Goal: Task Accomplishment & Management: Use online tool/utility

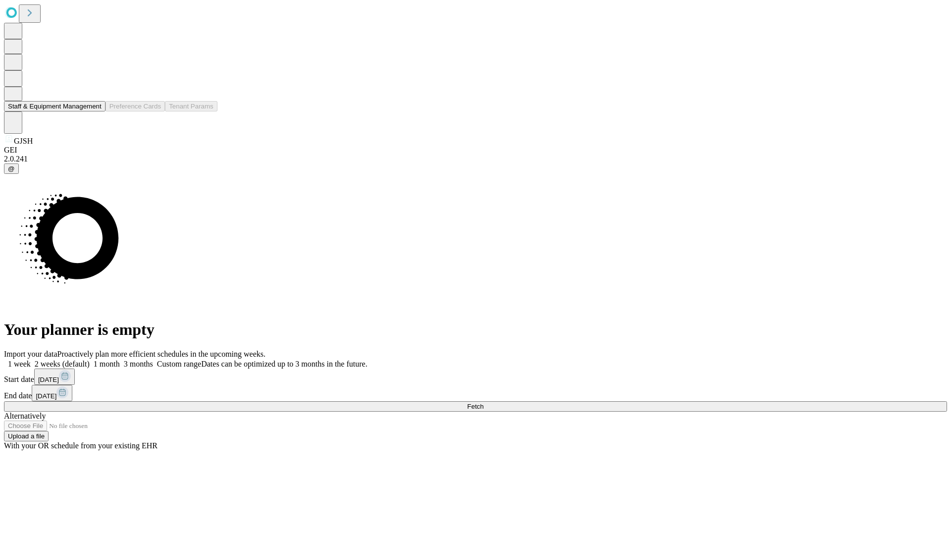
click at [95, 111] on button "Staff & Equipment Management" at bounding box center [55, 106] width 102 height 10
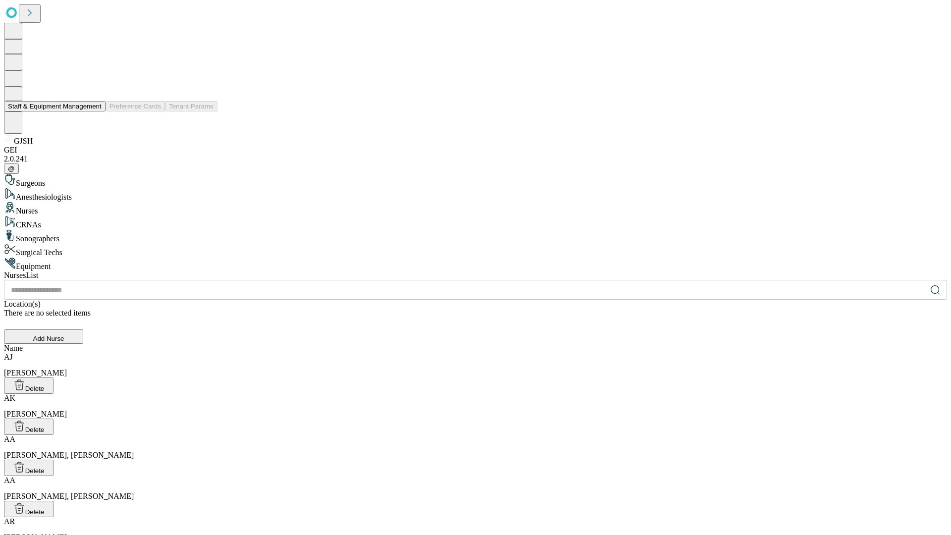
click at [95, 111] on button "Staff & Equipment Management" at bounding box center [55, 106] width 102 height 10
